Goal: Use online tool/utility: Use online tool/utility

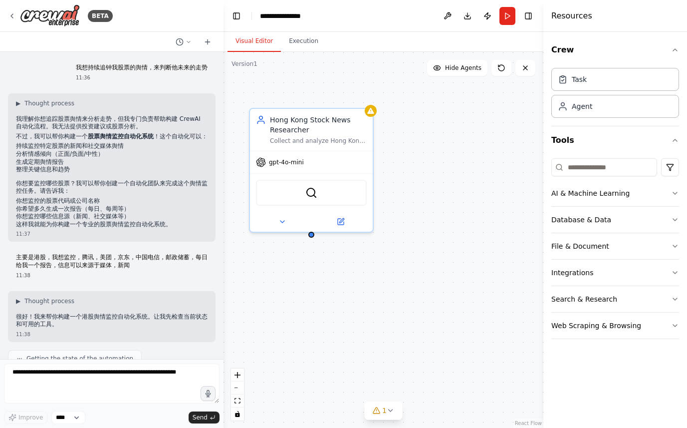
scroll to position [701, 0]
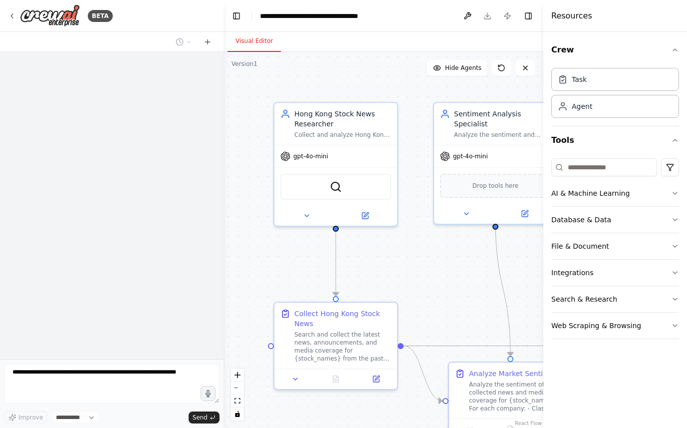
select select "****"
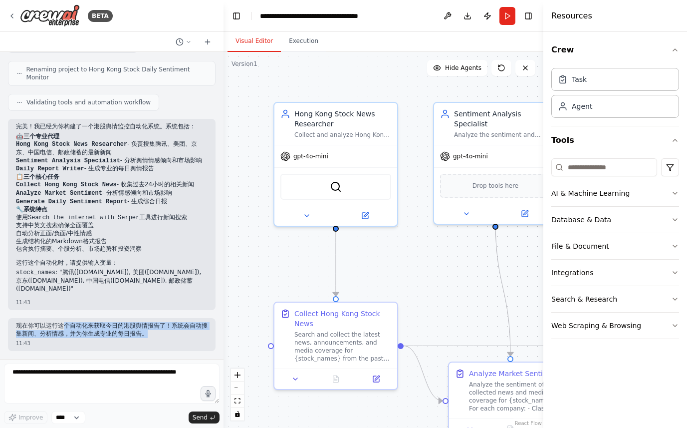
drag, startPoint x: 66, startPoint y: 325, endPoint x: 165, endPoint y: 331, distance: 98.5
click at [165, 331] on p "现在你可以运行这个自动化来获取今日的港股舆情报告了！系统会自动搜集新闻、分析情感，并为你生成专业的每日报告。" at bounding box center [112, 329] width 192 height 15
click at [109, 336] on p "现在你可以运行这个自动化来获取今日的港股舆情报告了！系统会自动搜集新闻、分析情感，并为你生成专业的每日报告。" at bounding box center [112, 329] width 192 height 15
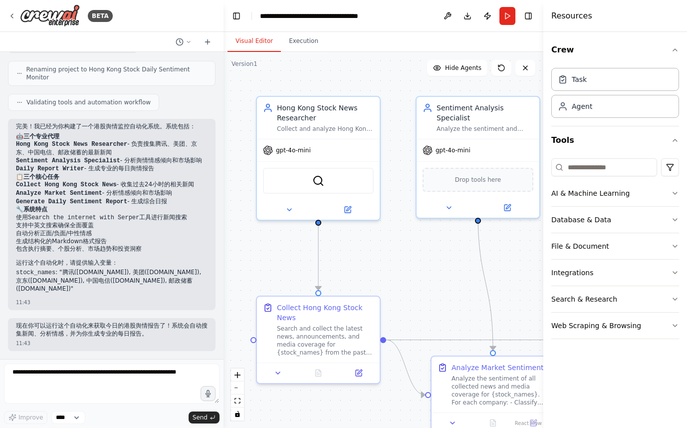
drag, startPoint x: 304, startPoint y: 265, endPoint x: 286, endPoint y: 260, distance: 18.5
click at [286, 260] on div ".deletable-edge-delete-btn { width: 20px; height: 20px; border: 0px solid #ffff…" at bounding box center [384, 240] width 320 height 376
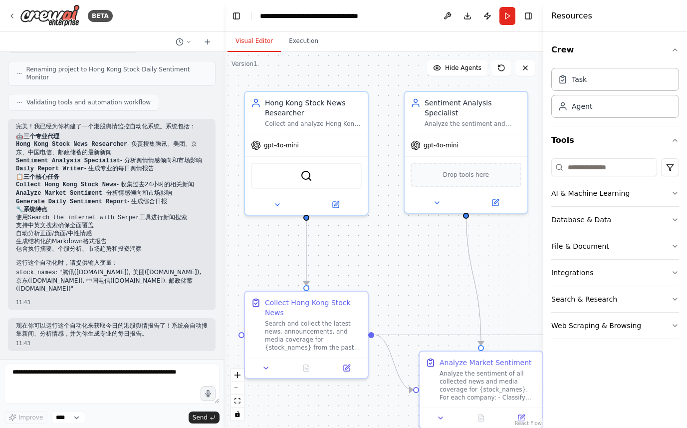
drag, startPoint x: 398, startPoint y: 257, endPoint x: 387, endPoint y: 252, distance: 12.5
click at [387, 252] on div ".deletable-edge-delete-btn { width: 20px; height: 20px; border: 0px solid #ffff…" at bounding box center [384, 240] width 320 height 376
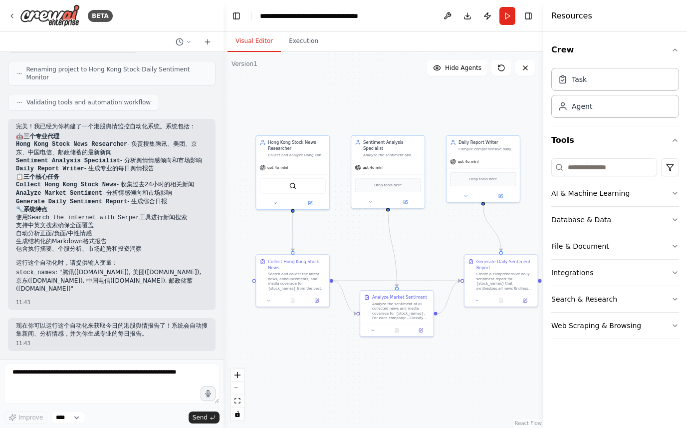
drag, startPoint x: 401, startPoint y: 253, endPoint x: 356, endPoint y: 231, distance: 49.5
click at [356, 231] on div ".deletable-edge-delete-btn { width: 20px; height: 20px; border: 0px solid #ffff…" at bounding box center [384, 240] width 320 height 376
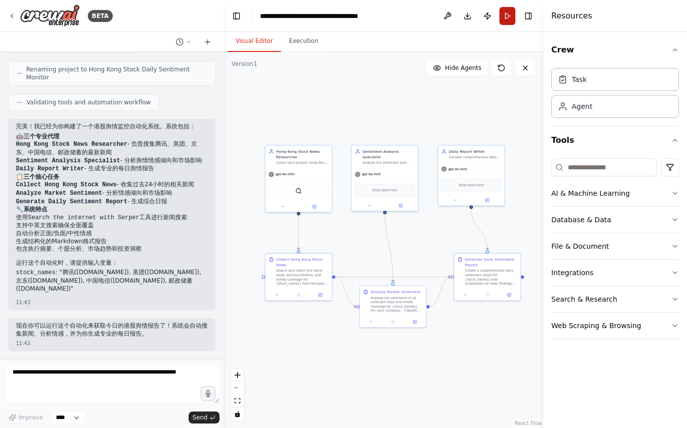
click at [507, 15] on button "Run" at bounding box center [508, 16] width 16 height 18
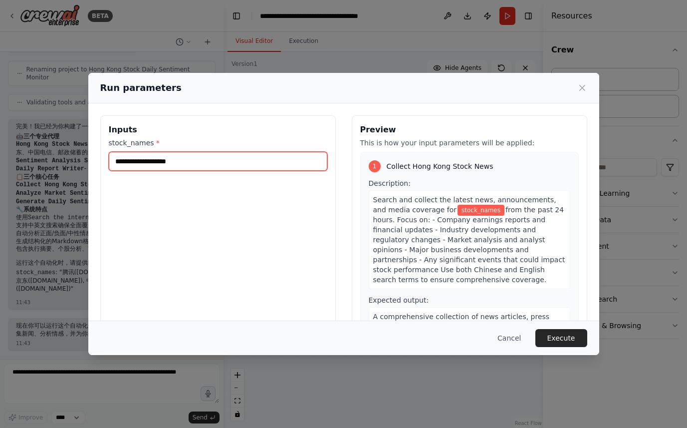
click at [188, 159] on input "stock_names *" at bounding box center [218, 161] width 219 height 19
click at [184, 161] on input "stock_names *" at bounding box center [218, 161] width 219 height 19
click at [173, 162] on input "stock_names *" at bounding box center [218, 161] width 219 height 19
click at [175, 161] on input "stock_names *" at bounding box center [218, 161] width 219 height 19
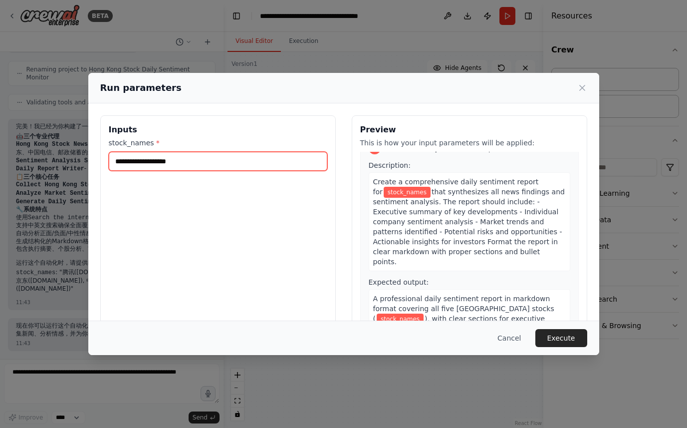
scroll to position [452, 0]
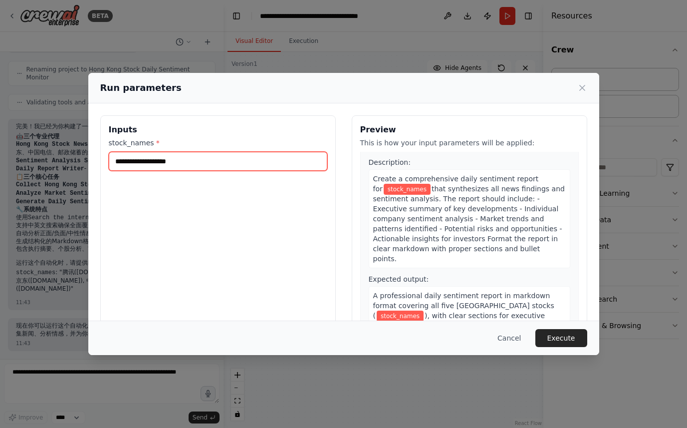
click at [152, 162] on input "stock_names *" at bounding box center [218, 161] width 219 height 19
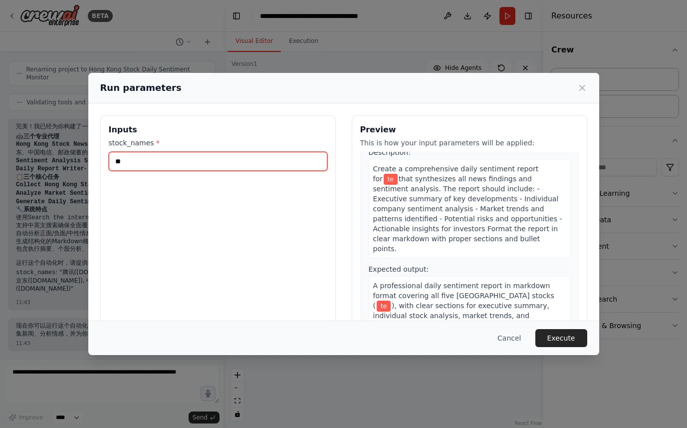
scroll to position [432, 0]
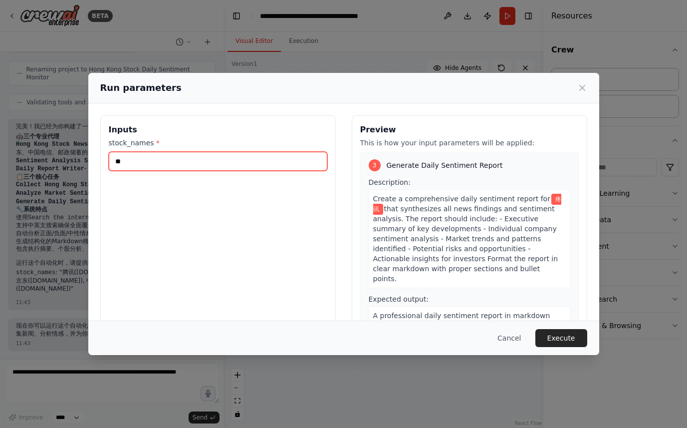
type input "*"
type input "**"
click at [560, 343] on button "Execute" at bounding box center [561, 338] width 52 height 18
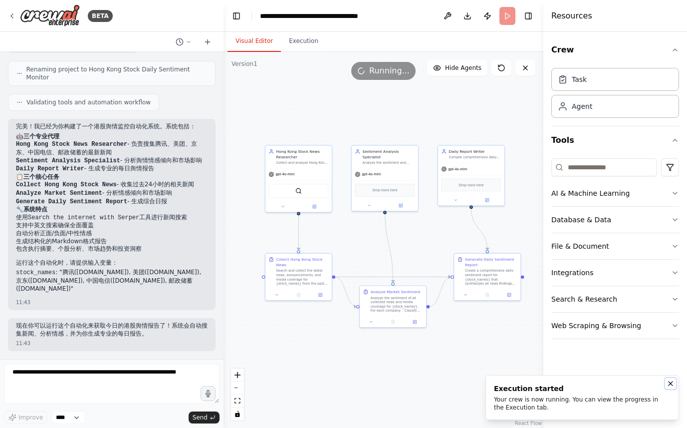
click at [671, 383] on icon "Notifications (F8)" at bounding box center [671, 383] width 4 height 4
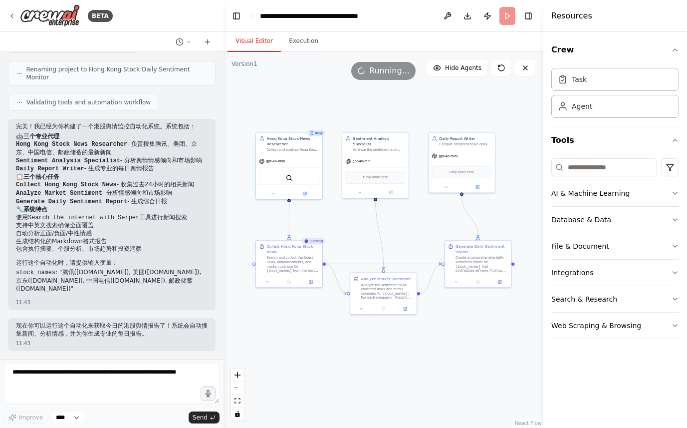
drag, startPoint x: 494, startPoint y: 371, endPoint x: 485, endPoint y: 358, distance: 16.1
click at [485, 358] on div ".deletable-edge-delete-btn { width: 20px; height: 20px; border: 0px solid #ffff…" at bounding box center [384, 240] width 320 height 376
click at [290, 265] on div "Search and collect the latest news, announcements, and media coverage for {stoc…" at bounding box center [292, 262] width 53 height 17
click at [290, 280] on icon at bounding box center [288, 279] width 3 height 3
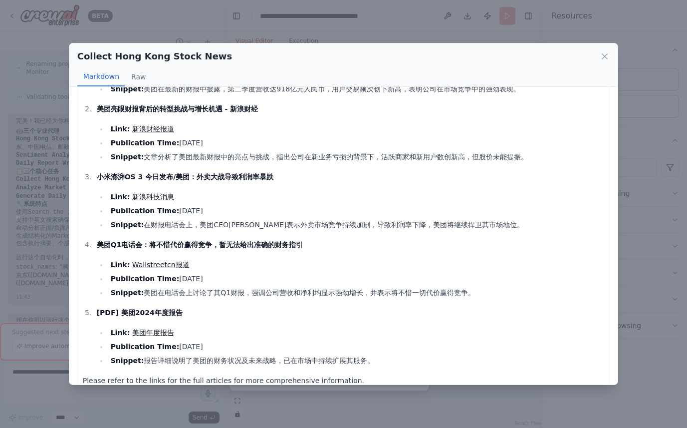
scroll to position [88, 0]
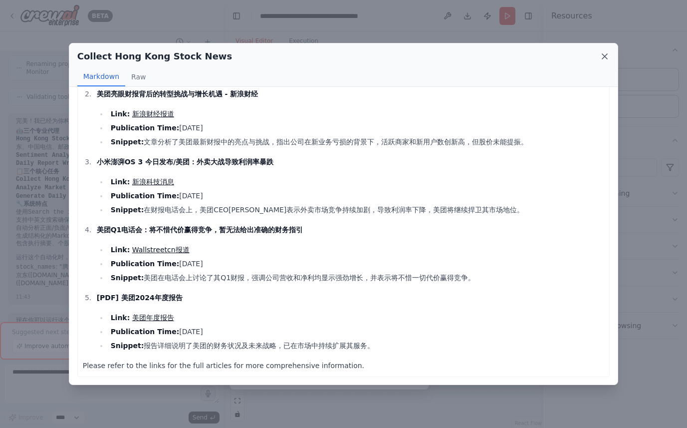
click at [609, 56] on icon at bounding box center [605, 56] width 10 height 10
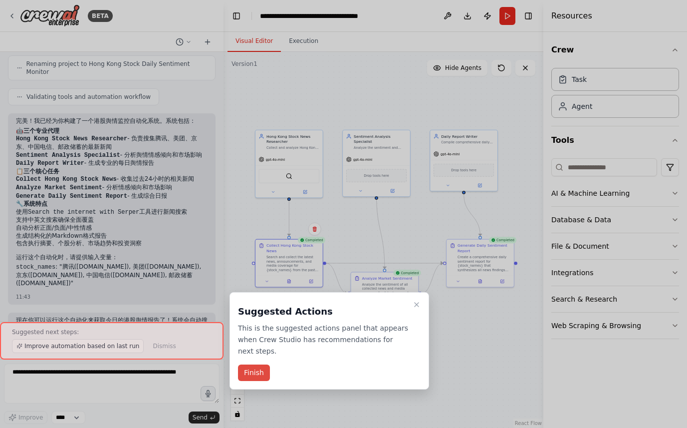
click at [253, 372] on button "Finish" at bounding box center [254, 372] width 32 height 16
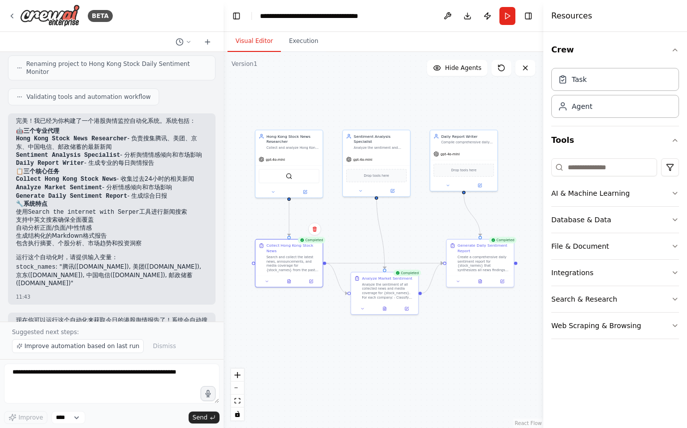
scroll to position [738, 0]
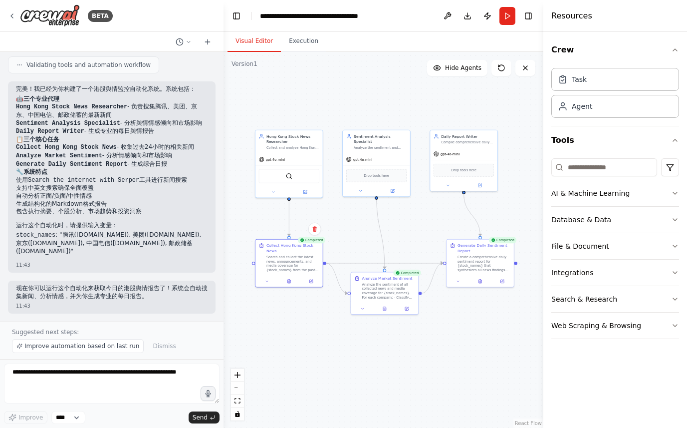
click at [98, 274] on div "我想持续追钟我股票的舆情，来判断他未来的走势 11:36 ▶ Thought process 我理解你想追踪股票舆情来分析走势，但我专门负责帮助构建 Crew…" at bounding box center [112, 186] width 224 height 269
click at [480, 280] on icon at bounding box center [480, 279] width 3 height 3
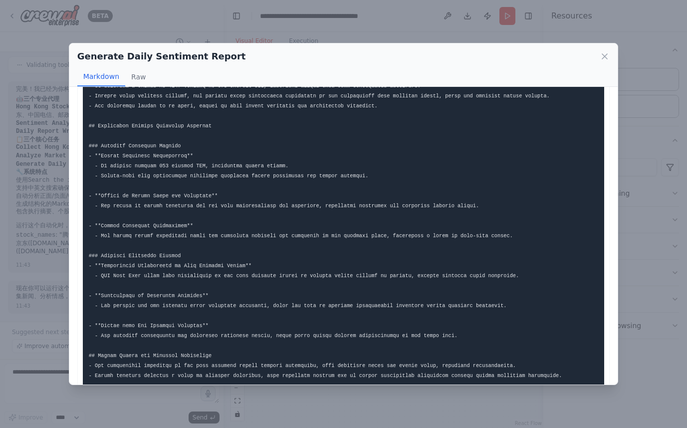
scroll to position [0, 0]
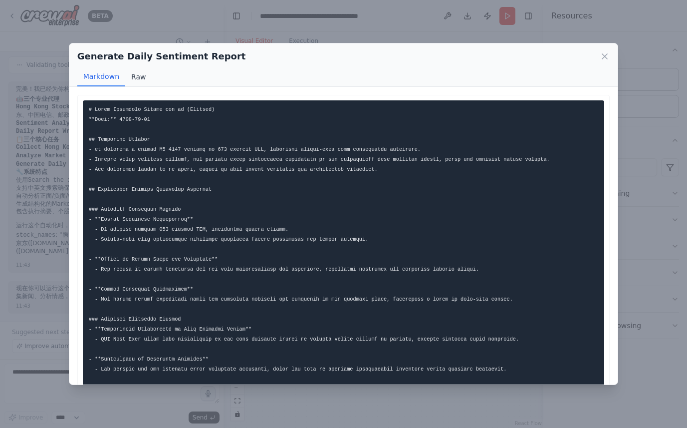
click at [135, 77] on button "Raw" at bounding box center [138, 76] width 26 height 19
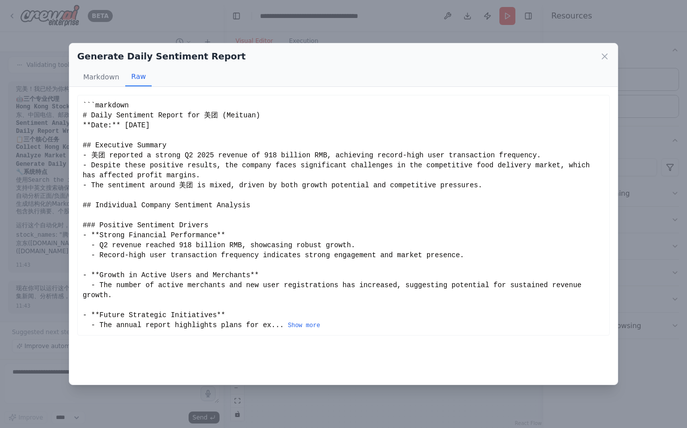
click at [142, 167] on div "```markdown # Daily Sentiment Report for 美团 (Meituan) **Date:** 2025-08-29 ## E…" at bounding box center [344, 215] width 522 height 230
click at [610, 50] on div "Generate Daily Sentiment Report Markdown Raw" at bounding box center [343, 64] width 549 height 43
click at [605, 56] on icon at bounding box center [604, 56] width 5 height 5
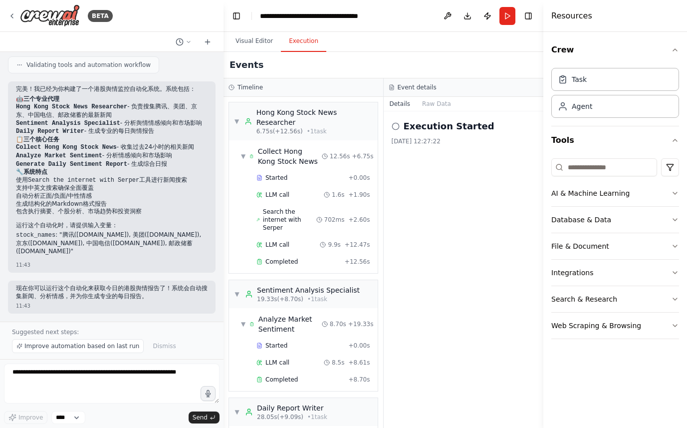
click at [306, 44] on button "Execution" at bounding box center [303, 41] width 45 height 21
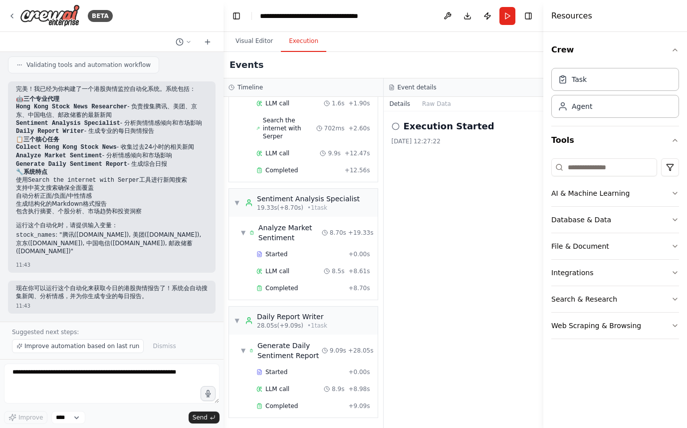
scroll to position [92, 0]
click at [325, 196] on div "Sentiment Analysis Specialist" at bounding box center [308, 198] width 103 height 10
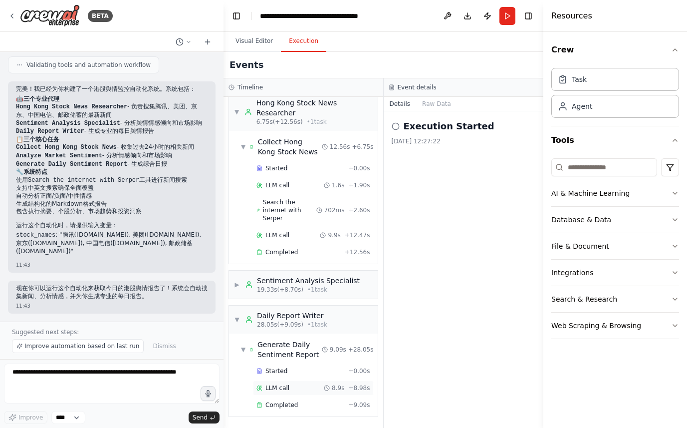
click at [277, 385] on span "LLM call" at bounding box center [277, 388] width 24 height 8
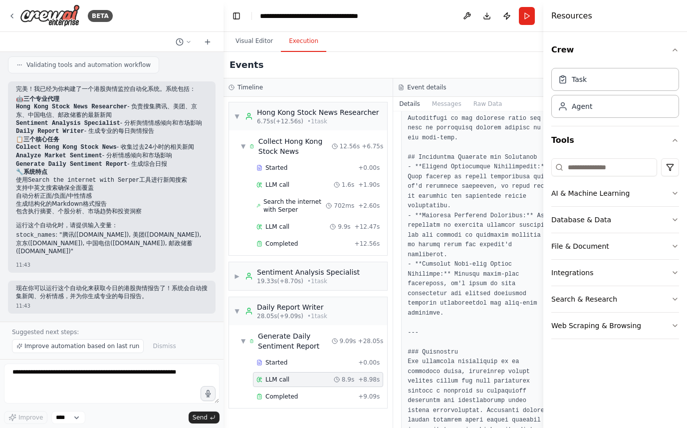
scroll to position [1173, 0]
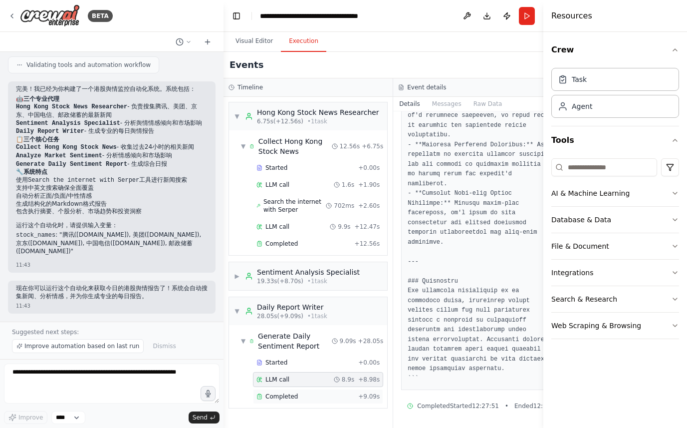
click at [292, 400] on span "Completed" at bounding box center [281, 396] width 32 height 8
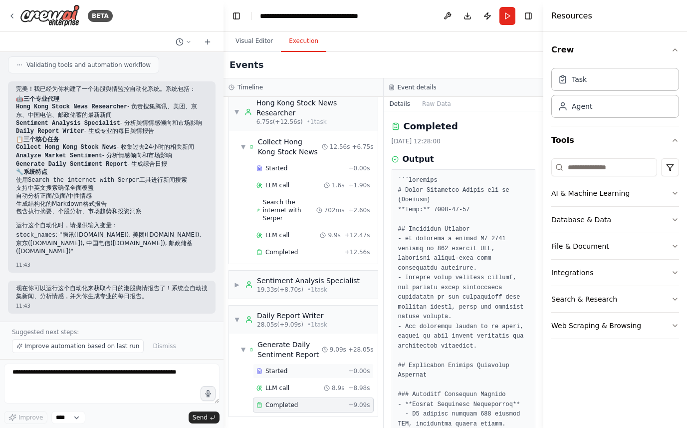
click at [281, 368] on span "Started" at bounding box center [276, 371] width 22 height 8
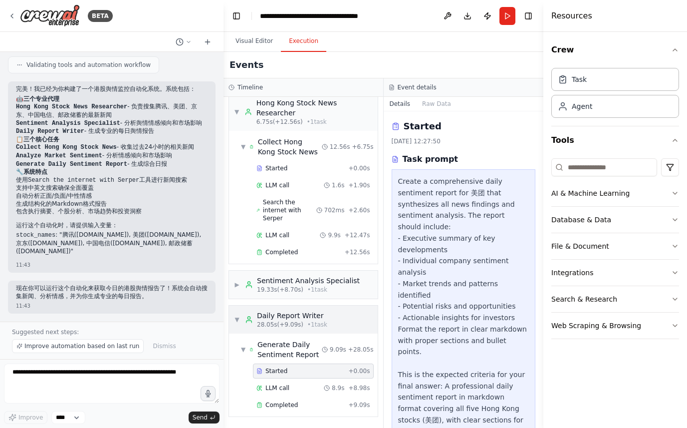
click at [286, 320] on span "28.05s (+9.09s)" at bounding box center [280, 324] width 46 height 8
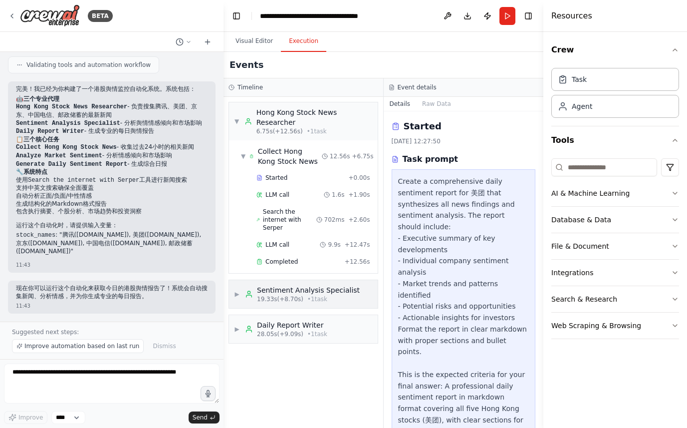
click at [297, 280] on div "▶ Sentiment Analysis Specialist 19.33s (+8.70s) • 1 task" at bounding box center [303, 294] width 149 height 28
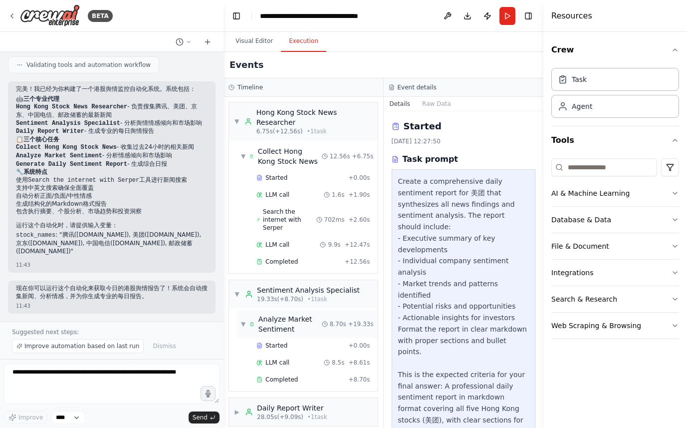
scroll to position [9, 0]
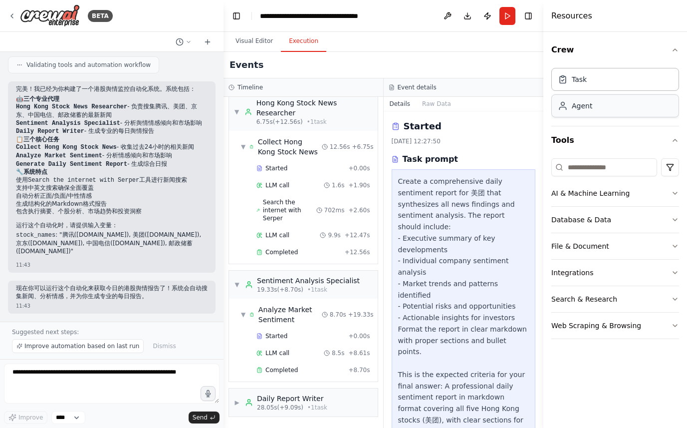
click at [583, 110] on div "Agent" at bounding box center [582, 106] width 20 height 10
click at [585, 87] on div "Task" at bounding box center [615, 78] width 128 height 23
click at [469, 15] on button "Download" at bounding box center [468, 16] width 16 height 18
